Goal: Check status: Check status

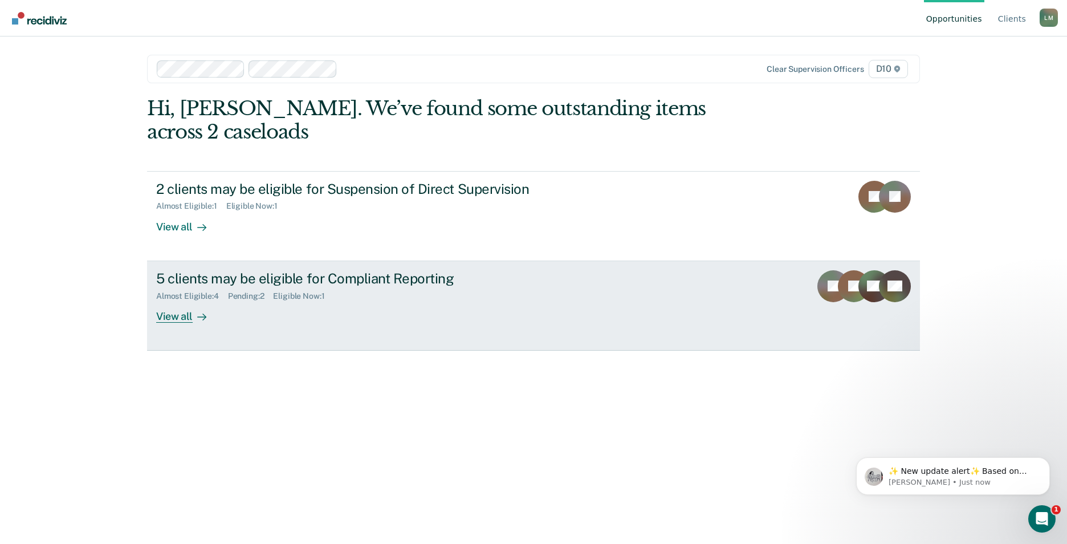
click at [517, 284] on div "5 clients may be eligible for Compliant Reporting Almost Eligible : 4 Pending :…" at bounding box center [370, 296] width 428 height 52
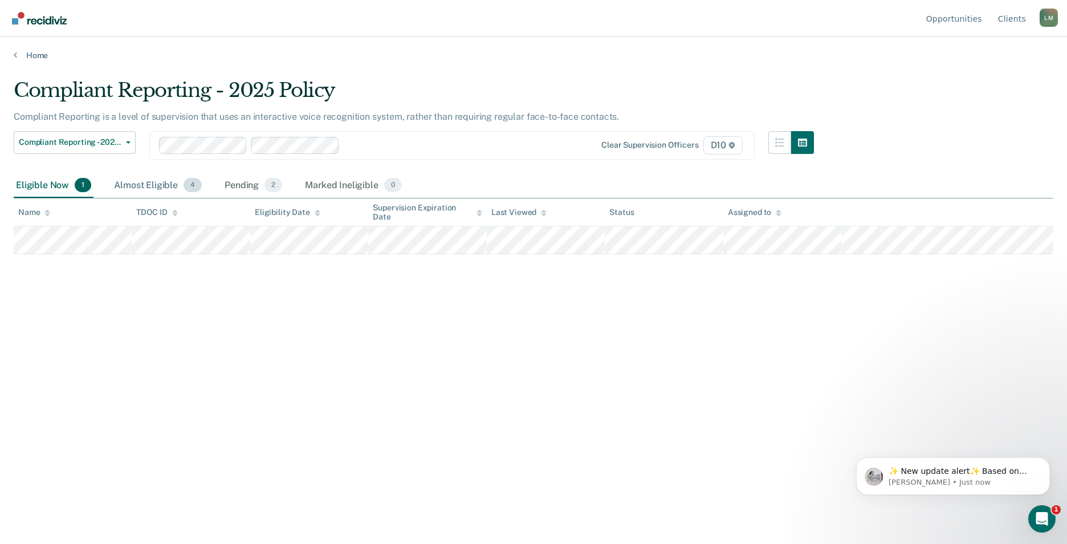
click at [121, 181] on div "Almost Eligible 4" at bounding box center [158, 185] width 92 height 25
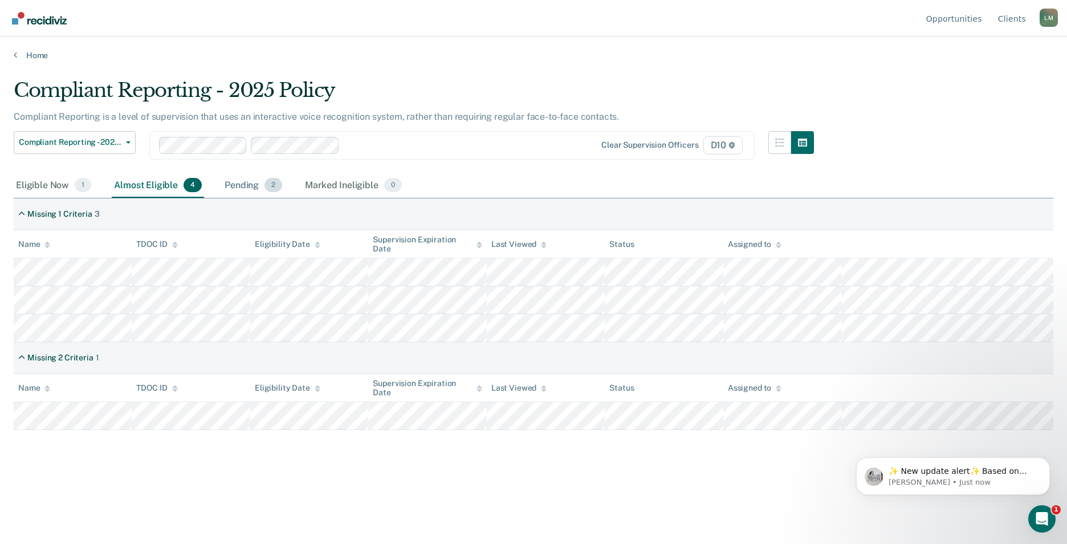
click at [247, 181] on div "Pending 2" at bounding box center [253, 185] width 62 height 25
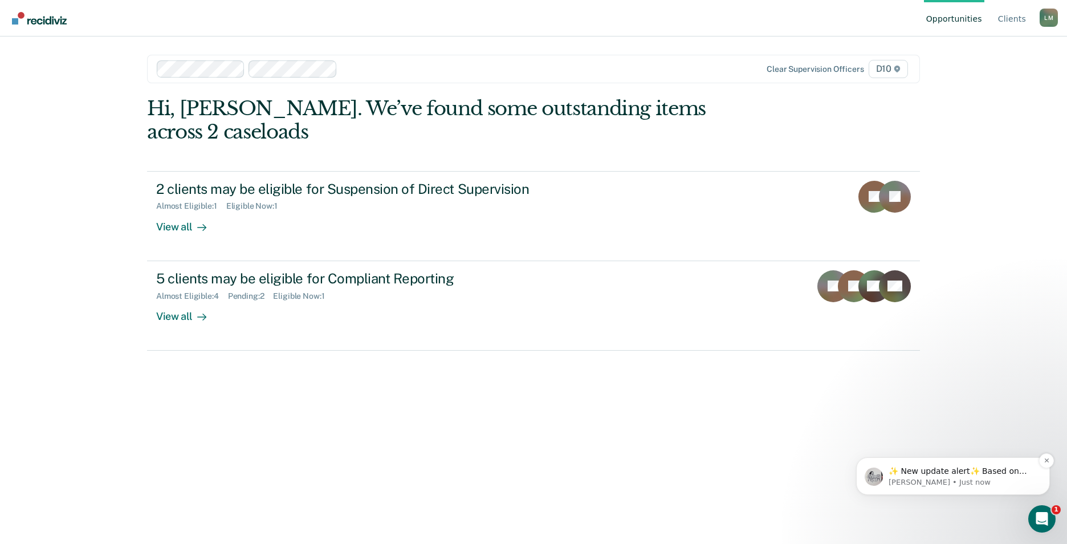
click at [916, 484] on p "[PERSON_NAME] • Just now" at bounding box center [962, 482] width 147 height 10
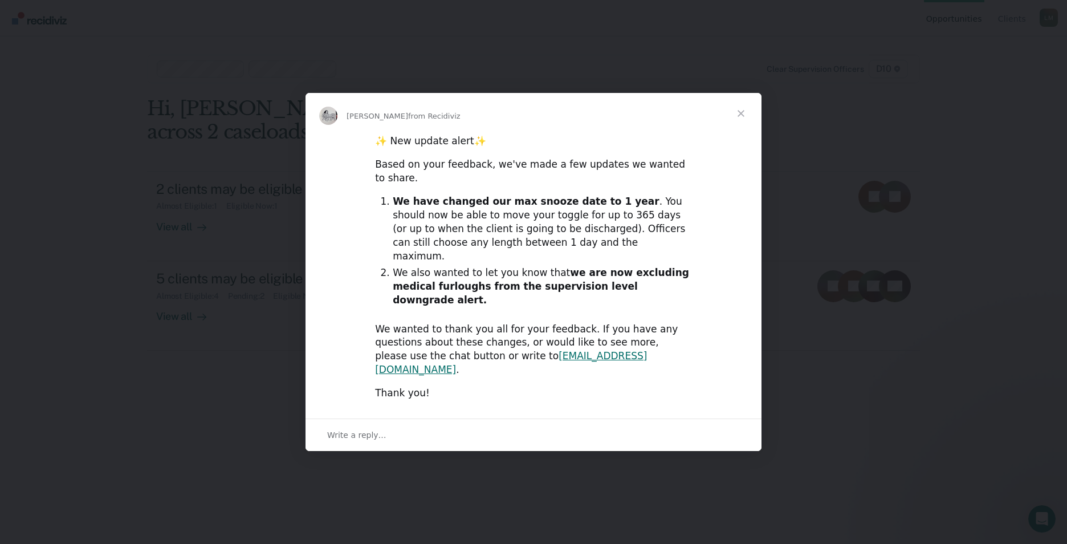
click at [739, 134] on span "Close" at bounding box center [741, 113] width 41 height 41
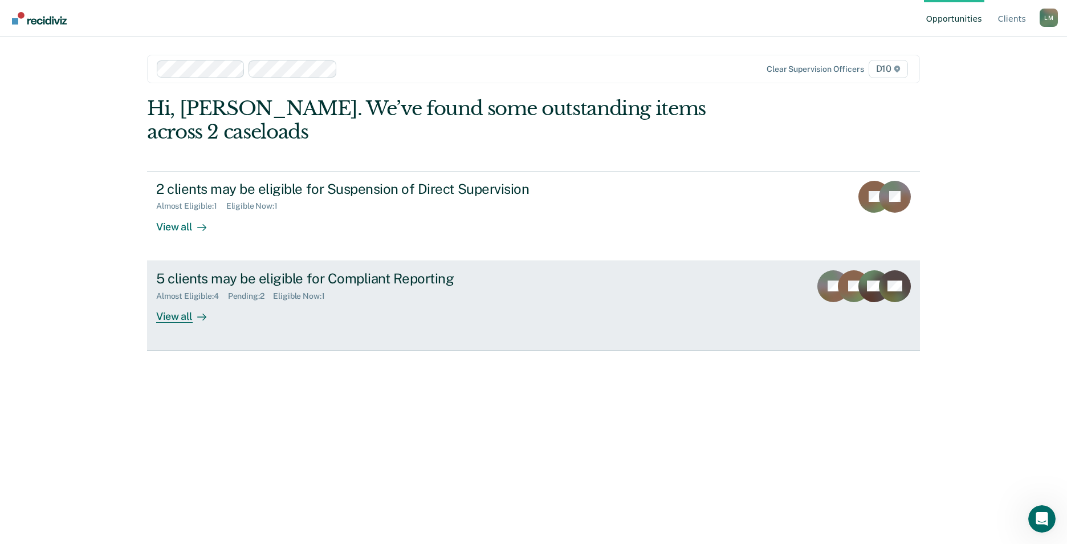
click at [345, 270] on div "5 clients may be eligible for Compliant Reporting" at bounding box center [356, 278] width 400 height 17
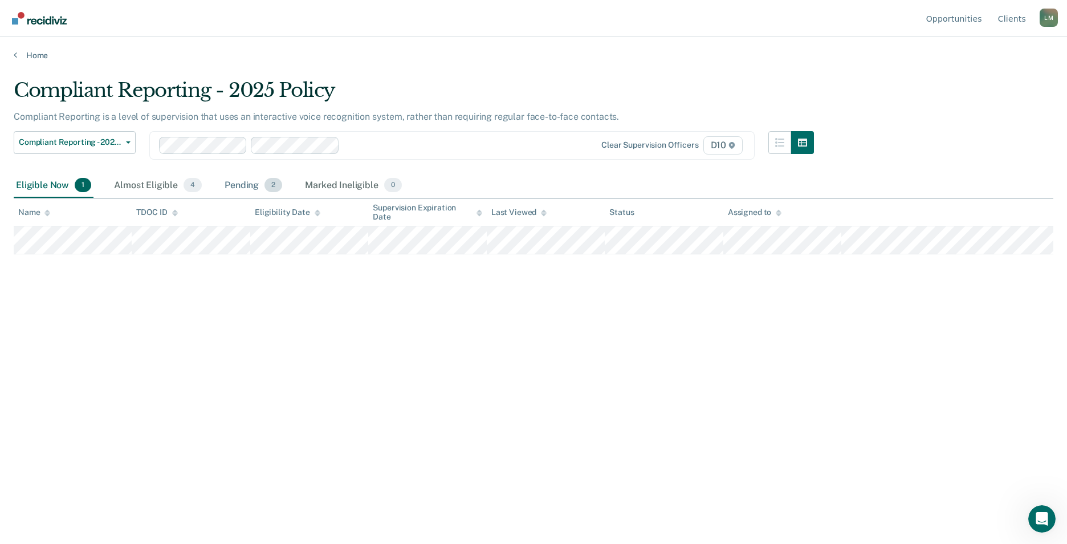
click at [262, 185] on div "Pending 2" at bounding box center [253, 185] width 62 height 25
